Goal: Task Accomplishment & Management: Use online tool/utility

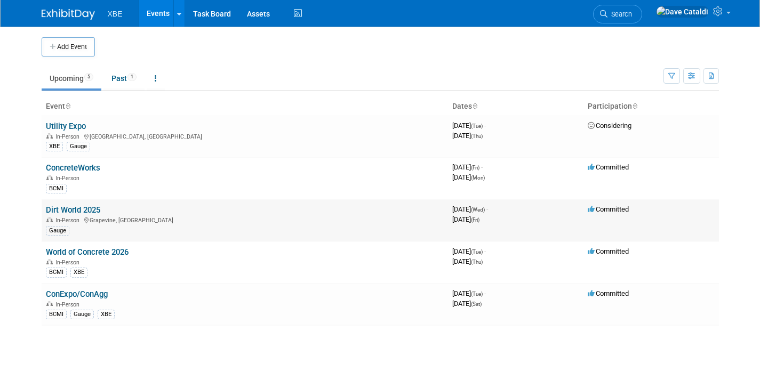
click at [83, 203] on td "Dirt World 2025 In-Person Grapevine, TX Gauge" at bounding box center [245, 221] width 407 height 42
click at [89, 207] on link "Dirt World 2025" at bounding box center [73, 210] width 54 height 10
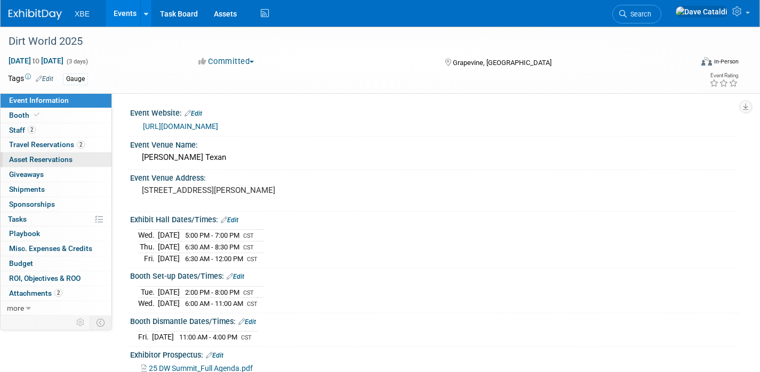
click at [53, 158] on span "Asset Reservations 0" at bounding box center [40, 159] width 63 height 9
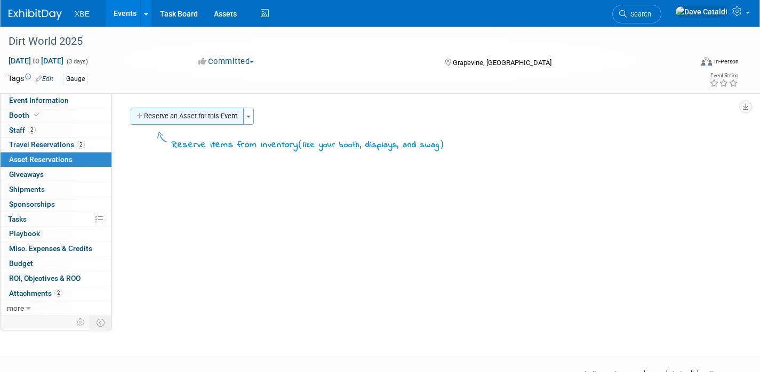
click at [199, 122] on button "Reserve an Asset for this Event" at bounding box center [187, 116] width 113 height 17
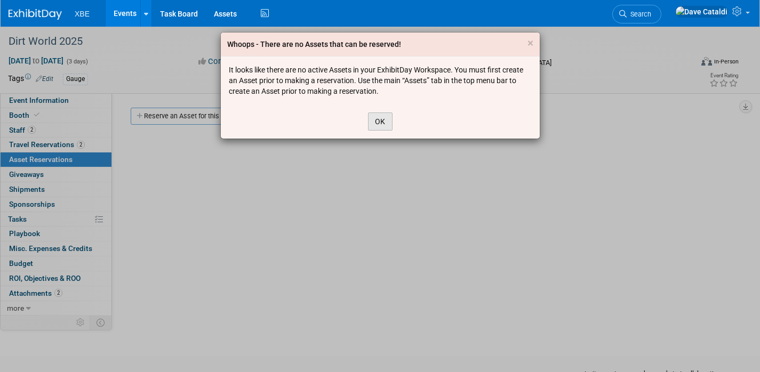
click at [375, 124] on button "OK" at bounding box center [380, 122] width 25 height 18
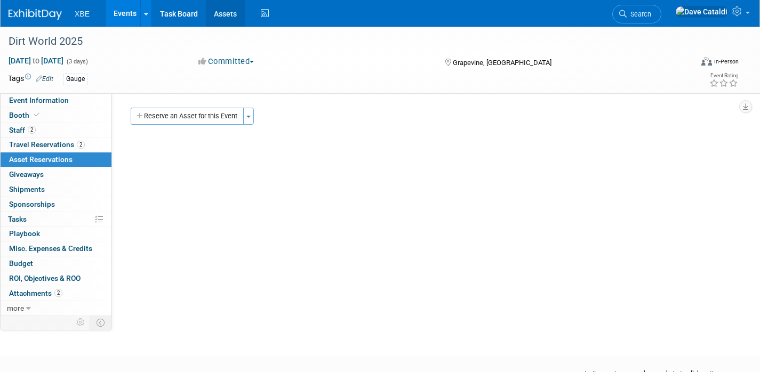
click at [222, 20] on link "Assets" at bounding box center [225, 13] width 39 height 27
